Goal: Task Accomplishment & Management: Manage account settings

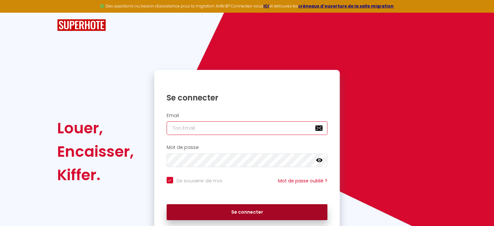
type input "[PERSON_NAME][EMAIL_ADDRESS][DOMAIN_NAME]"
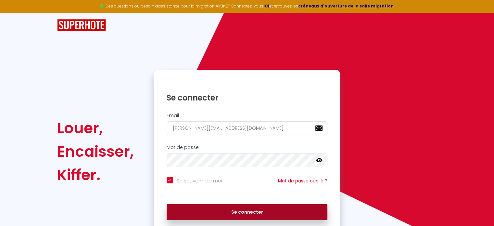
click at [243, 215] on button "Se connecter" at bounding box center [247, 212] width 161 height 16
checkbox input "true"
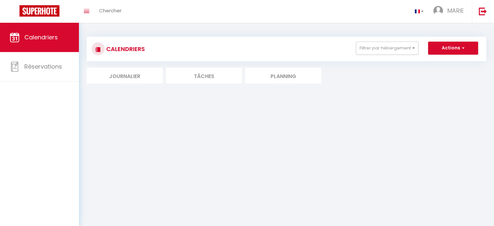
click at [126, 77] on li "Journalier" at bounding box center [125, 76] width 76 height 16
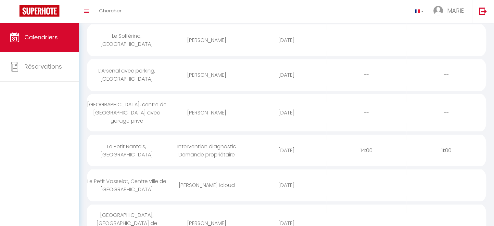
scroll to position [162, 0]
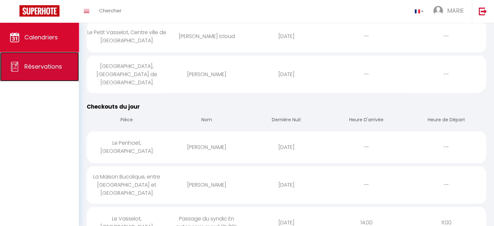
click at [57, 70] on span "Réservations" at bounding box center [43, 66] width 38 height 8
select select "not_cancelled"
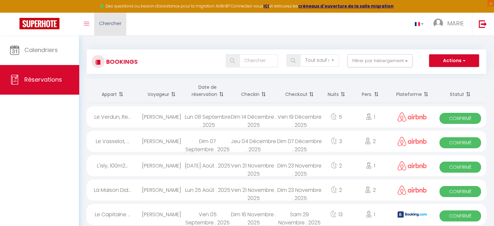
click at [107, 26] on span "Chercher" at bounding box center [110, 23] width 22 height 7
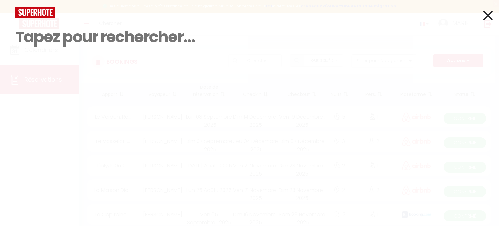
click at [488, 13] on icon at bounding box center [487, 15] width 9 height 16
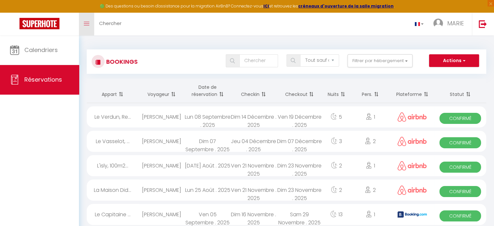
click at [89, 23] on link "Toggle menubar" at bounding box center [86, 24] width 15 height 23
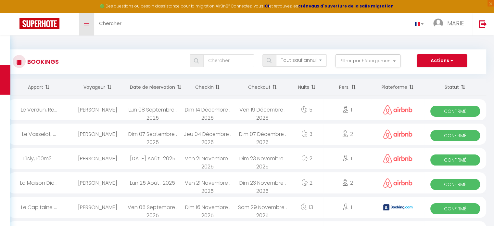
click at [89, 23] on link "Toggle menubar" at bounding box center [86, 24] width 15 height 23
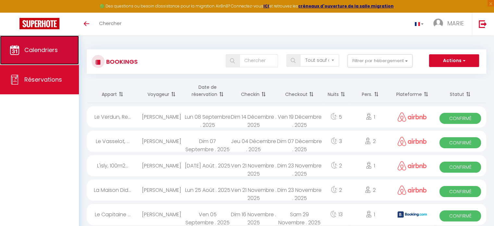
click at [43, 49] on span "Calendriers" at bounding box center [40, 50] width 33 height 8
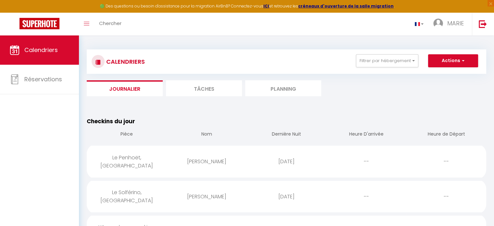
click at [287, 88] on li "Planning" at bounding box center [283, 88] width 76 height 16
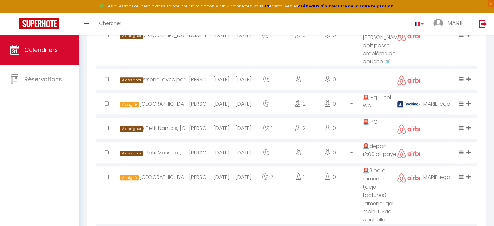
scroll to position [585, 0]
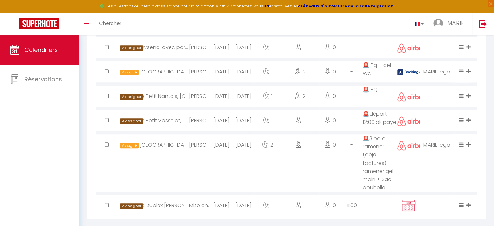
click at [386, 176] on td "🚨3 pq a ramener (déjà factures) + ramener gel main + Sac-poubelle ￼" at bounding box center [380, 162] width 34 height 60
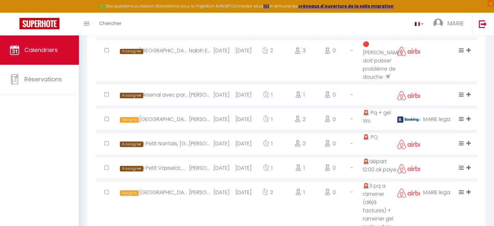
scroll to position [552, 0]
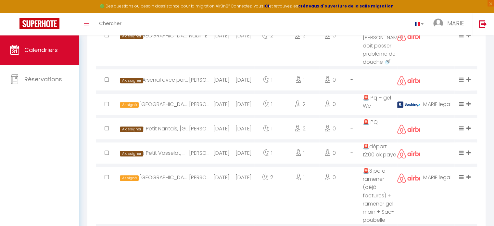
click at [443, 93] on div "MARIE legal" at bounding box center [437, 103] width 34 height 21
select select "0"
select select "1"
select select
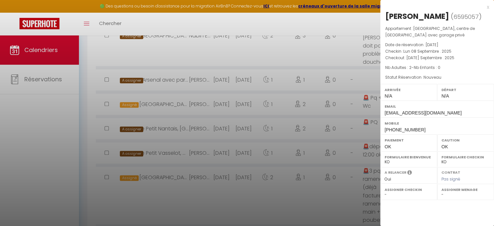
select select "52104"
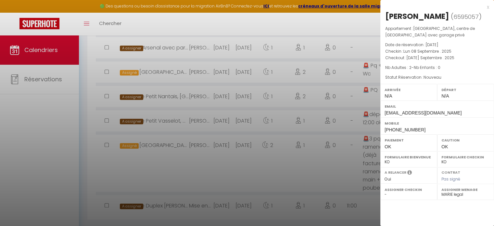
scroll to position [585, 0]
drag, startPoint x: 464, startPoint y: 193, endPoint x: 445, endPoint y: 196, distance: 18.4
click at [446, 196] on select "- INTERNE NOMAD Maeva MGSC [PERSON_NAME] & [PERSON_NAME] [PERSON_NAME] [PERSON_…" at bounding box center [465, 194] width 48 height 6
click at [57, 141] on div at bounding box center [247, 113] width 494 height 226
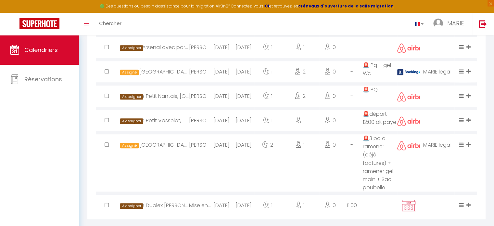
click at [169, 134] on div "[GEOGRAPHIC_DATA], [GEOGRAPHIC_DATA] de [GEOGRAPHIC_DATA]" at bounding box center [164, 144] width 50 height 21
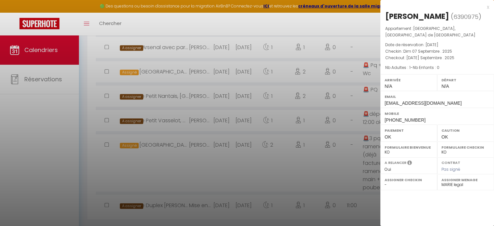
click at [282, 148] on div at bounding box center [247, 113] width 494 height 226
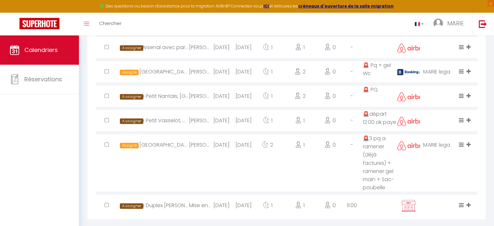
click at [379, 132] on td "🚨3 pq a ramener (déjà factures) + ramener gel main + Sac-poubelle ￼" at bounding box center [380, 162] width 34 height 60
click at [461, 142] on icon at bounding box center [461, 145] width 5 height 6
click at [454, 144] on div "Assigné Terminé Nettoyage rapide Désassigner INTERNE Maeva [PERSON_NAME] & [PER…" at bounding box center [465, 144] width 31 height 21
click at [469, 142] on icon at bounding box center [468, 145] width 4 height 6
click at [324, 146] on td "0" at bounding box center [330, 162] width 22 height 60
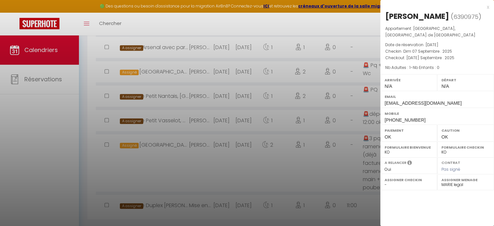
click at [322, 147] on div at bounding box center [247, 113] width 494 height 226
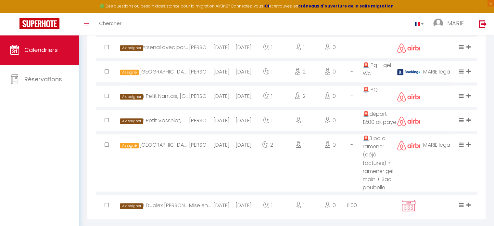
click at [168, 194] on div "Le Duplex [PERSON_NAME], Terrasse Rooftop" at bounding box center [164, 204] width 50 height 21
select select
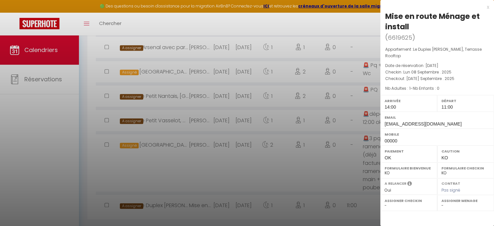
click at [240, 157] on div at bounding box center [247, 113] width 494 height 226
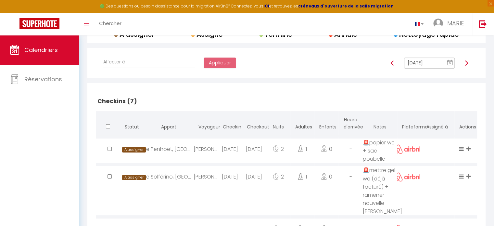
scroll to position [98, 0]
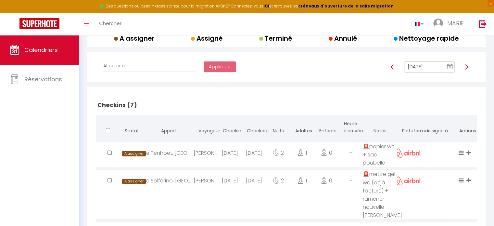
click at [465, 67] on img at bounding box center [466, 66] width 5 height 5
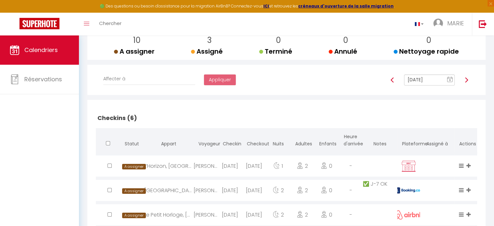
scroll to position [84, 0]
click at [466, 80] on img at bounding box center [466, 80] width 5 height 5
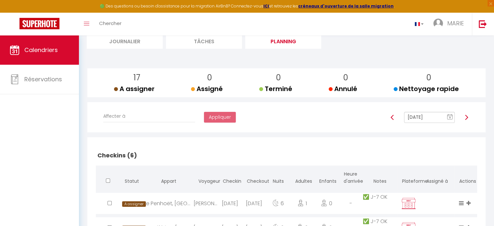
scroll to position [39, 0]
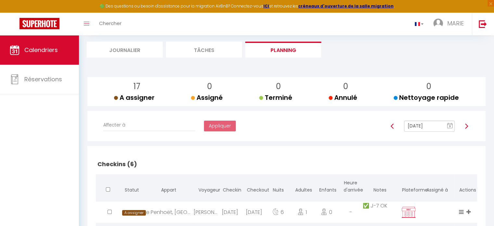
click at [465, 127] on img at bounding box center [466, 125] width 5 height 5
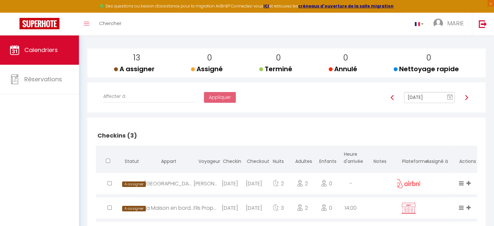
scroll to position [68, 0]
click at [466, 97] on img at bounding box center [466, 96] width 5 height 5
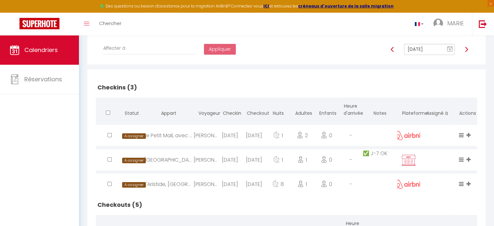
scroll to position [197, 0]
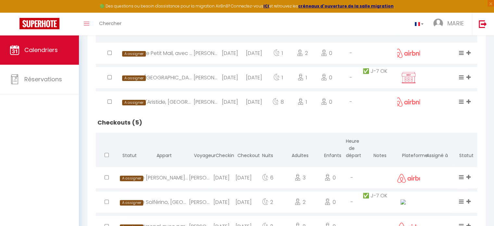
click at [289, 127] on h2 "Checkouts (5)" at bounding box center [286, 122] width 381 height 20
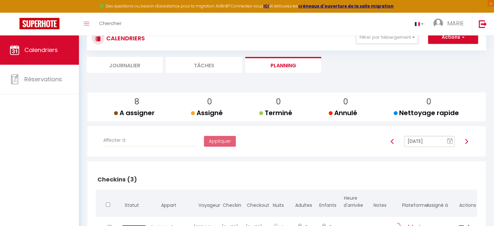
scroll to position [0, 0]
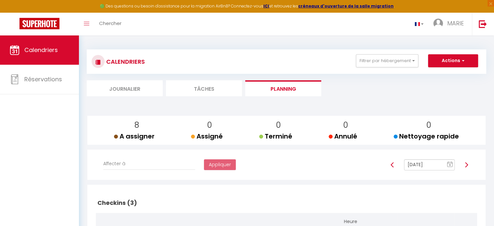
click at [467, 165] on img at bounding box center [466, 164] width 5 height 5
click at [466, 165] on img at bounding box center [466, 164] width 5 height 5
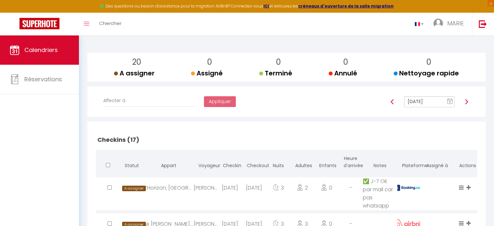
scroll to position [62, 0]
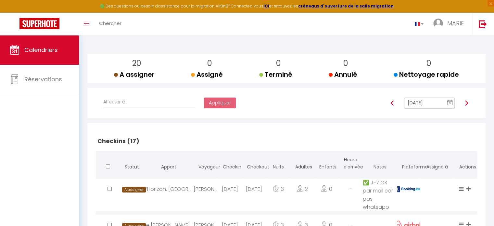
click at [466, 103] on img at bounding box center [466, 102] width 5 height 5
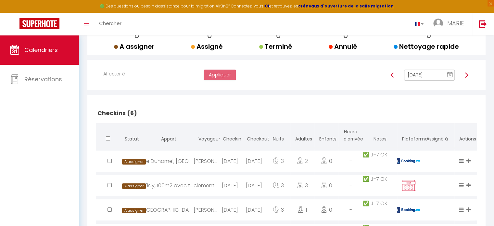
scroll to position [72, 0]
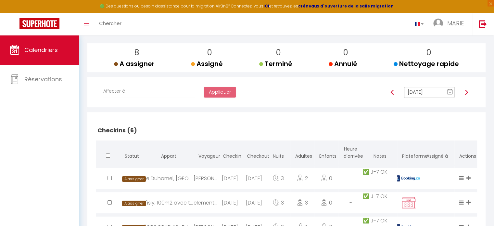
click at [466, 92] on img at bounding box center [466, 92] width 5 height 5
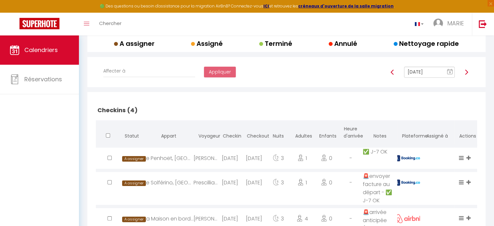
scroll to position [89, 0]
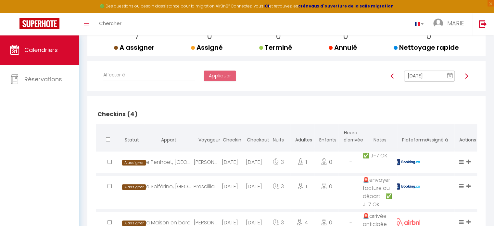
click at [465, 76] on img at bounding box center [466, 75] width 5 height 5
type input "[DATE]"
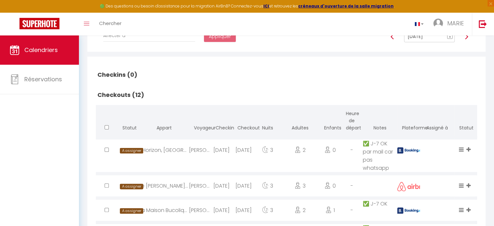
scroll to position [0, 0]
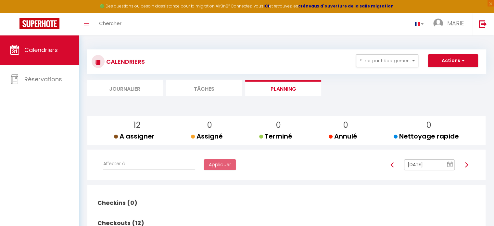
click at [140, 87] on li "Journalier" at bounding box center [125, 88] width 76 height 16
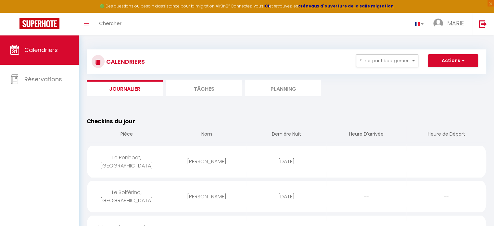
click at [216, 93] on li "Tâches" at bounding box center [204, 88] width 76 height 16
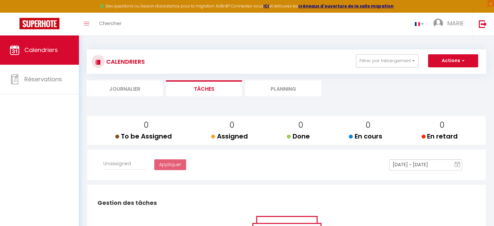
select select
click at [279, 89] on li "Planning" at bounding box center [283, 88] width 76 height 16
